Goal: Transaction & Acquisition: Purchase product/service

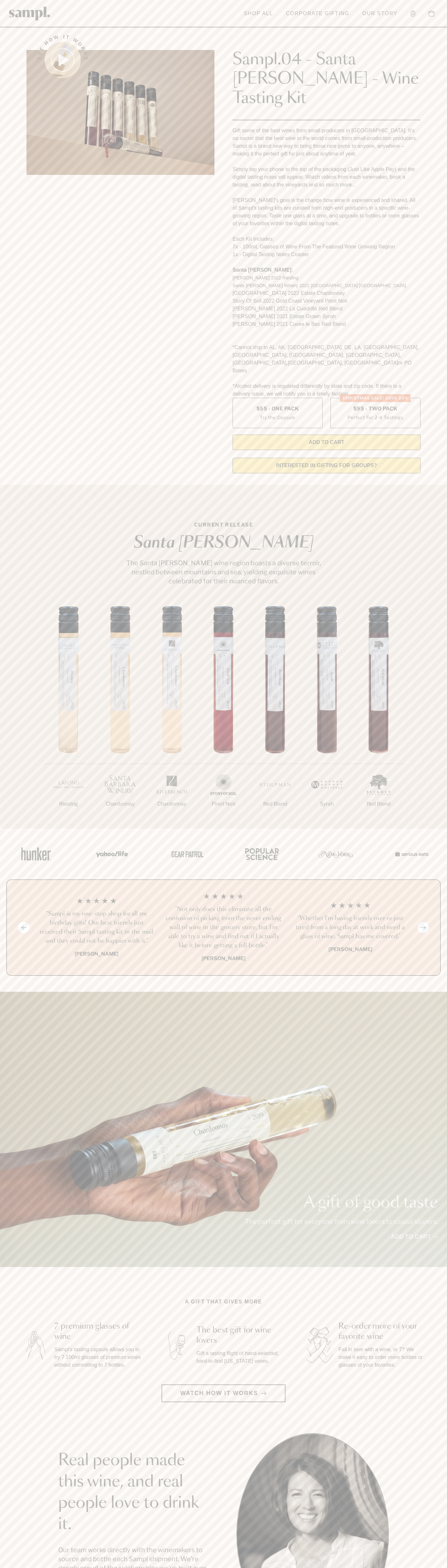
click at [163, 9] on header "Toggle navigation menu Shop All Corporate Gifting Our Story Account Story Shop …" at bounding box center [224, 13] width 447 height 27
click at [429, 755] on div "1/7 Riesling 2/7 Chardonnay 3/7" at bounding box center [224, 717] width 447 height 222
click at [227, 1567] on html "Skip to main content Toggle navigation menu Shop All Corporate Gifting Our Stor…" at bounding box center [224, 1304] width 447 height 2608
click at [24, 290] on div "See how it works Sampl.04 - Santa Barbara - Wine Tasting Kit Gift some of the b…" at bounding box center [224, 252] width 406 height 453
